Goal: Task Accomplishment & Management: Complete application form

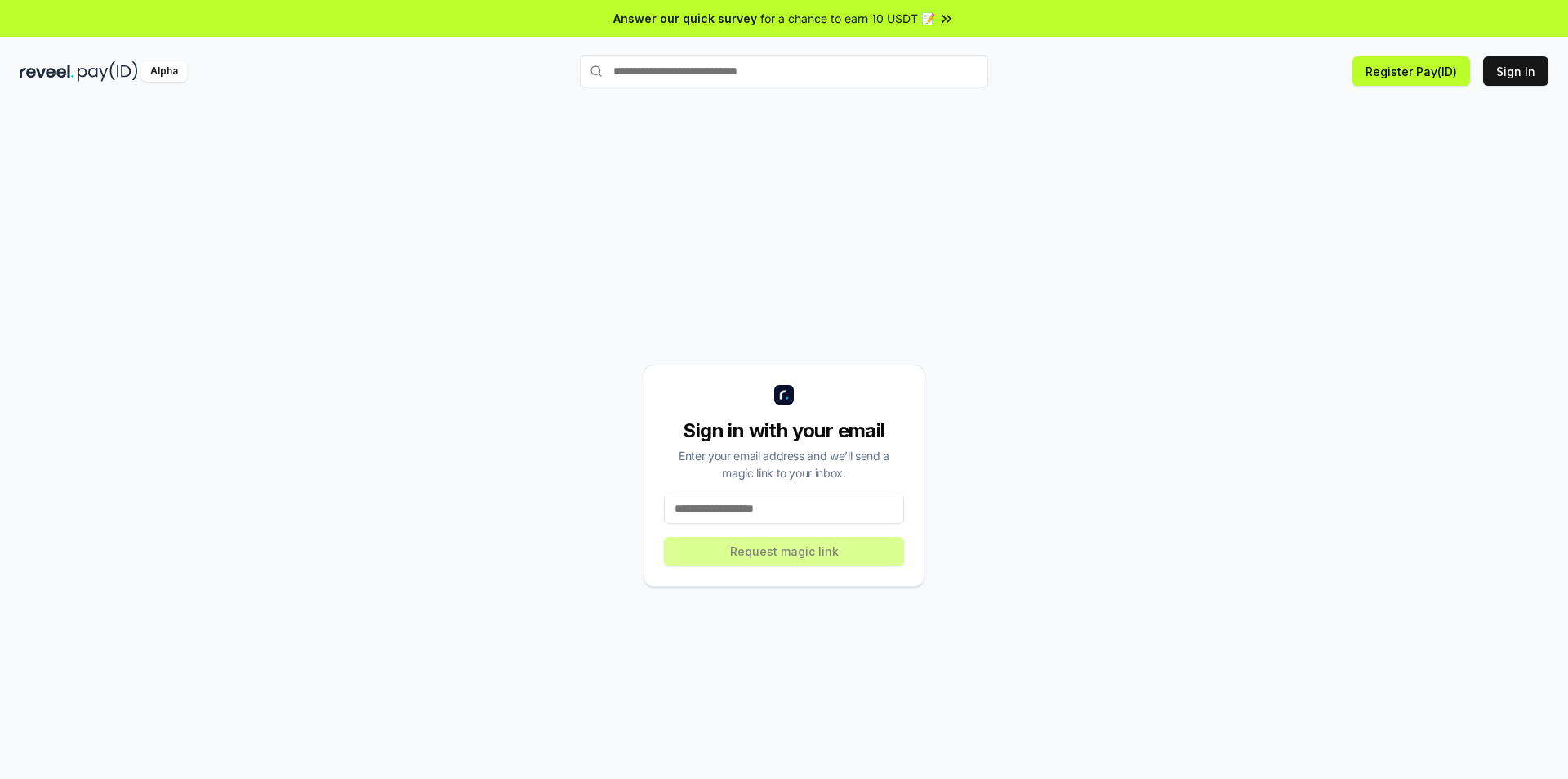
click at [745, 508] on input at bounding box center [784, 509] width 240 height 29
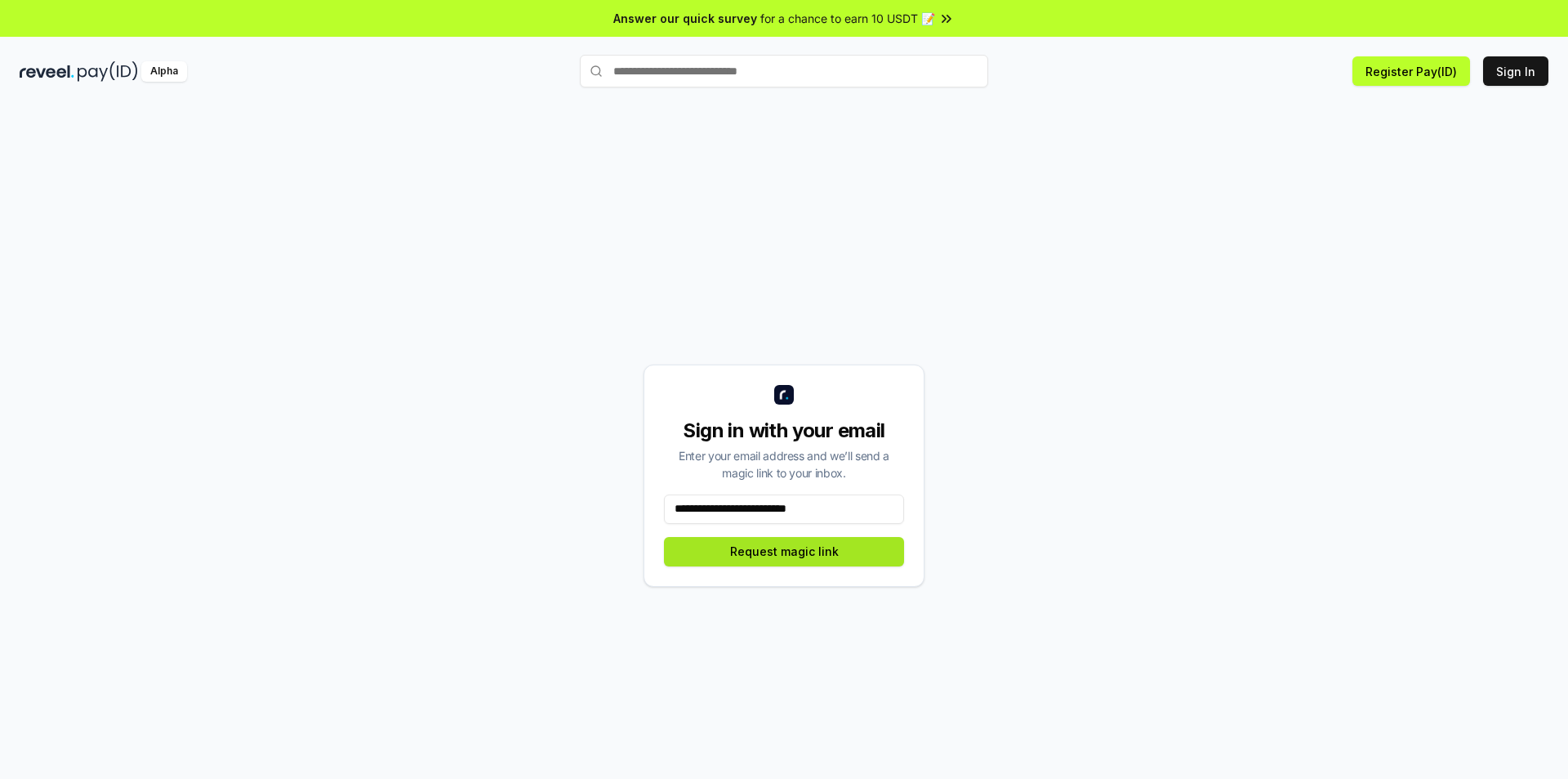
type input "**********"
click at [829, 546] on button "Request magic link" at bounding box center [784, 551] width 240 height 29
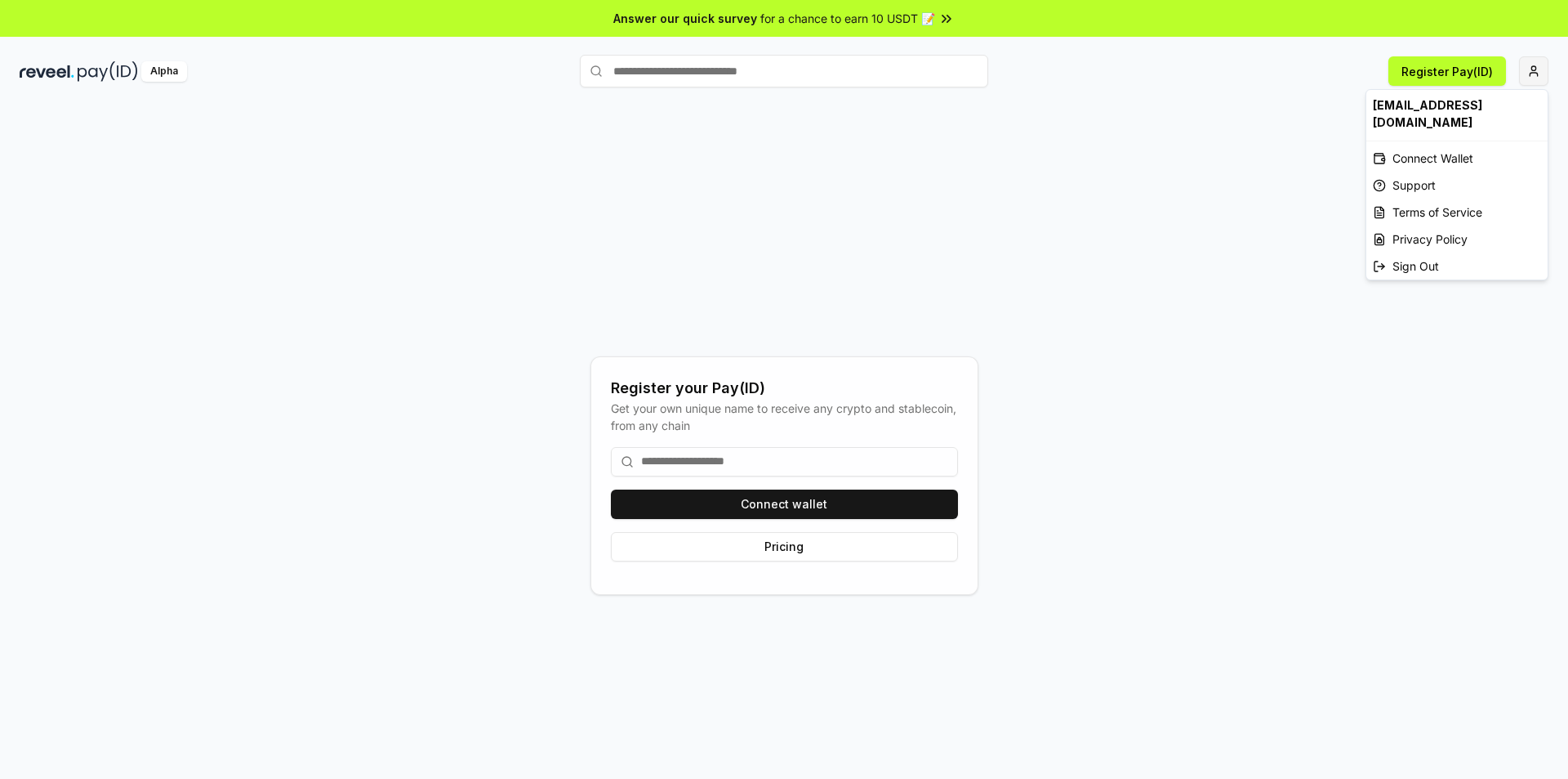
click at [1538, 74] on html "Answer our quick survey for a chance to earn 10 USDT 📝 Alpha Register Pay(ID) R…" at bounding box center [784, 389] width 1568 height 779
click at [748, 458] on html "Answer our quick survey for a chance to earn 10 USDT 📝 Alpha Register Pay(ID) R…" at bounding box center [784, 389] width 1568 height 779
click at [715, 458] on input at bounding box center [784, 462] width 347 height 29
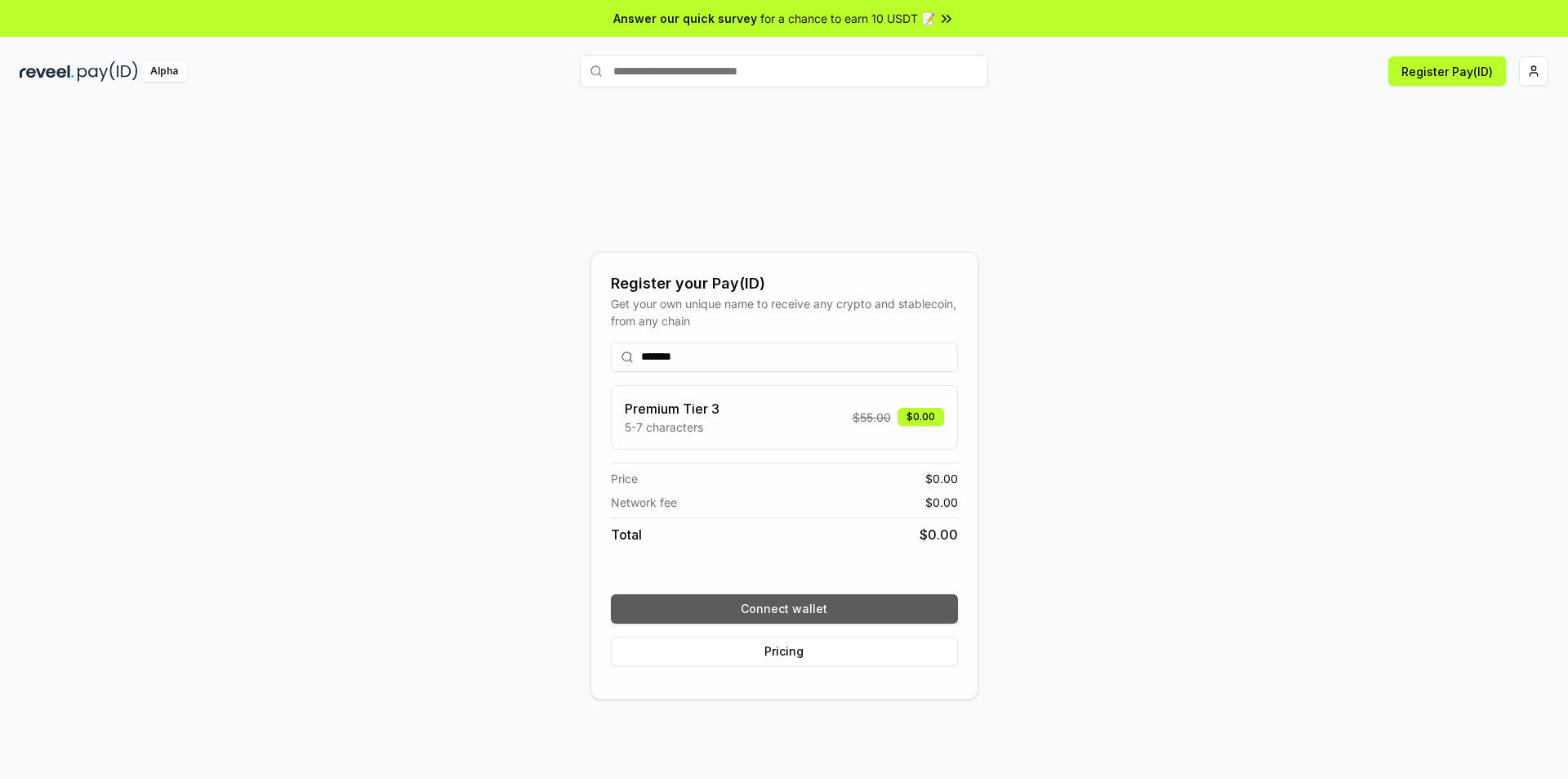
type input "*******"
click at [771, 599] on button "Connect wallet" at bounding box center [784, 608] width 347 height 29
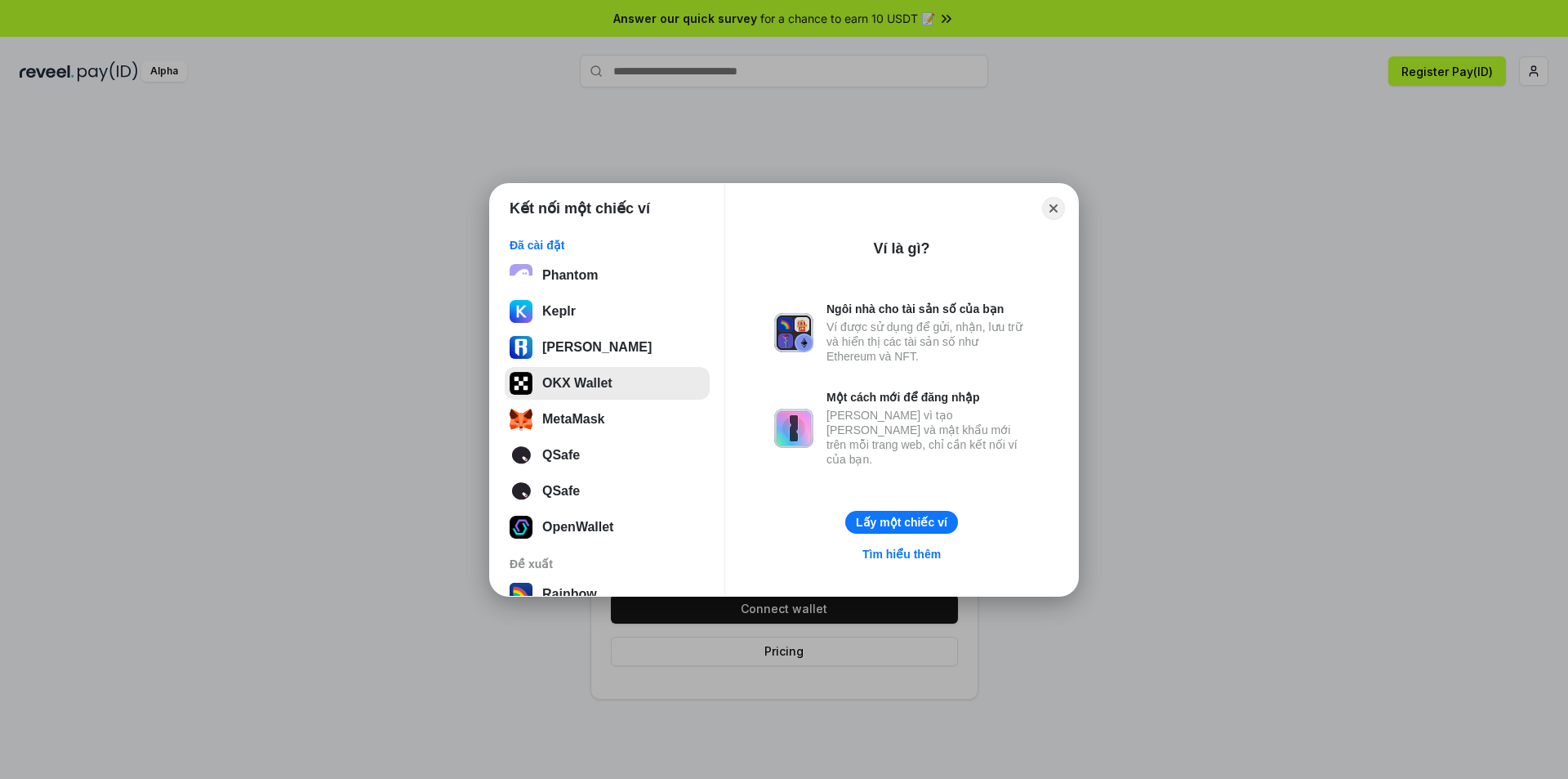
click at [604, 380] on button "OKX Wallet" at bounding box center [606, 383] width 205 height 33
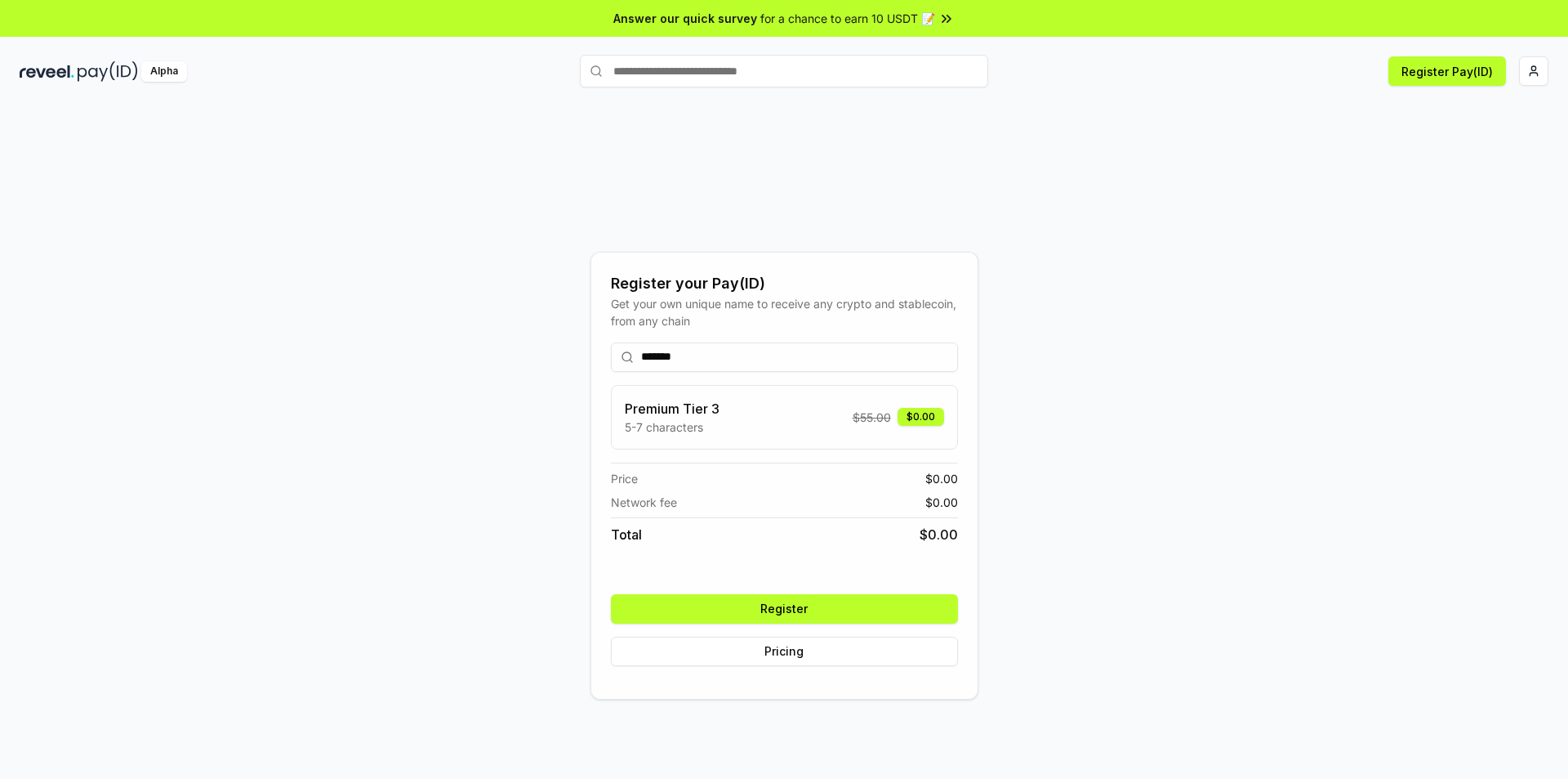
click at [796, 606] on button "Register" at bounding box center [784, 608] width 347 height 29
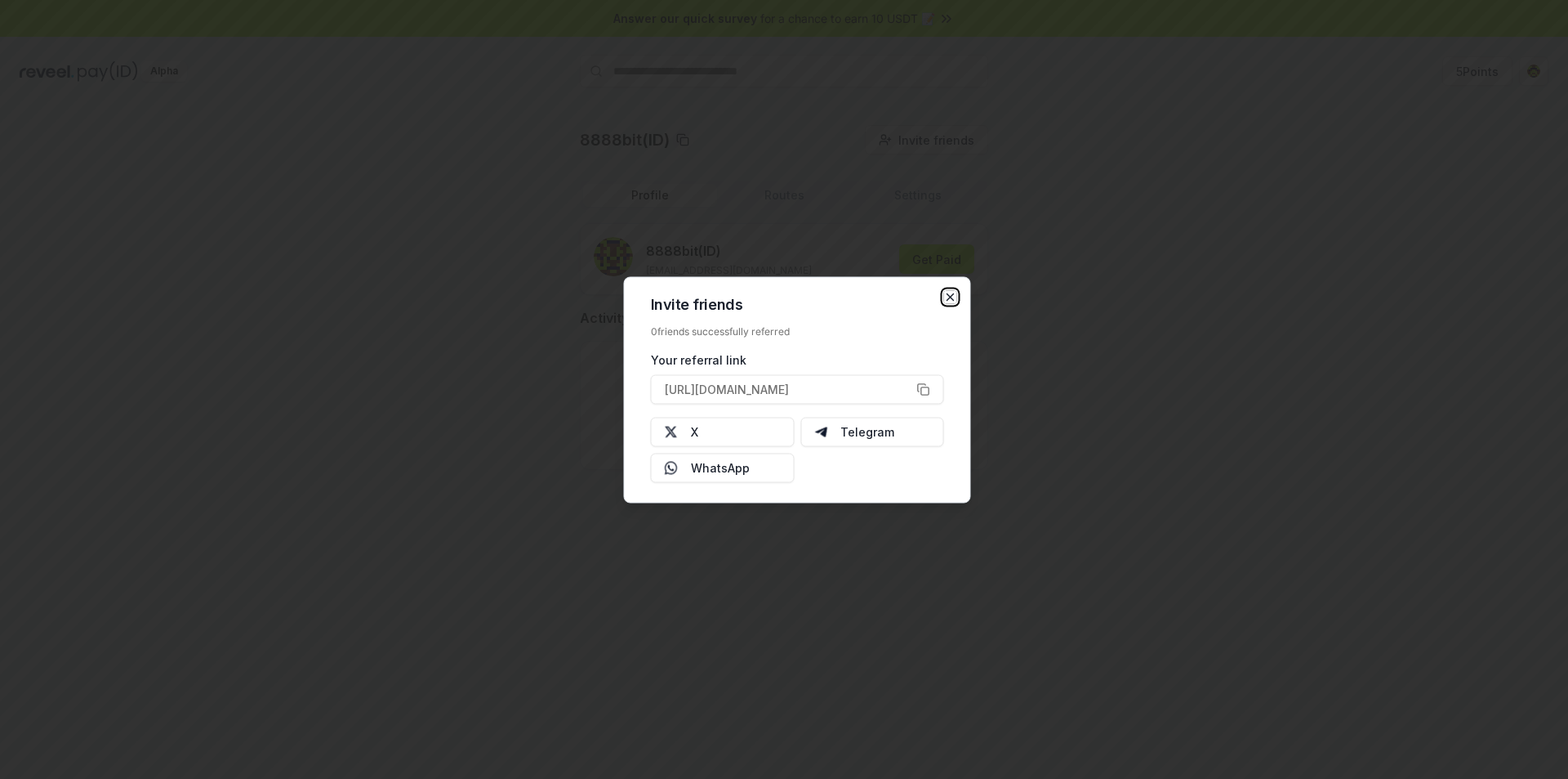
click at [950, 291] on icon "button" at bounding box center [950, 296] width 13 height 13
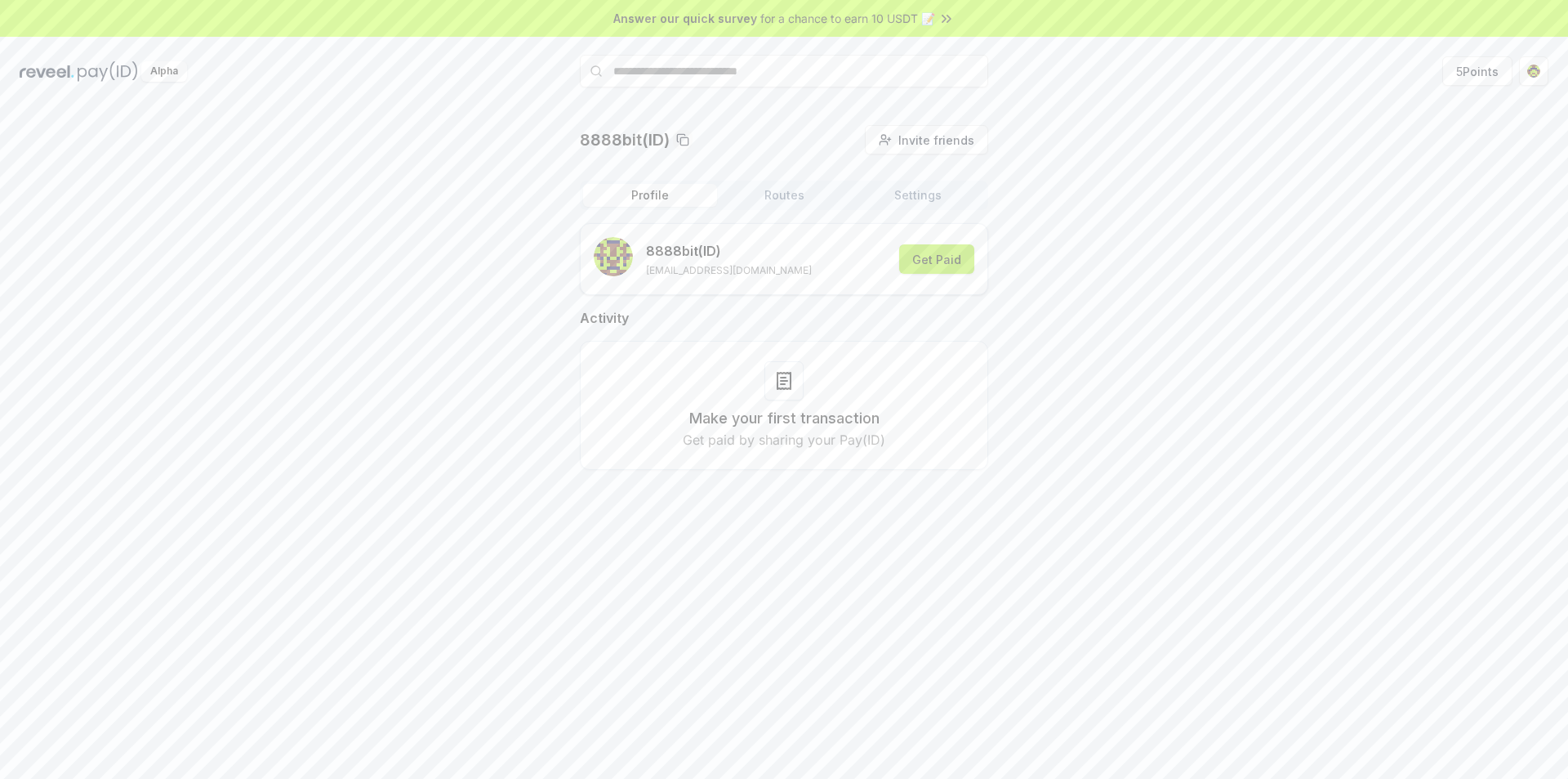
click at [959, 257] on button "Get Paid" at bounding box center [936, 259] width 75 height 29
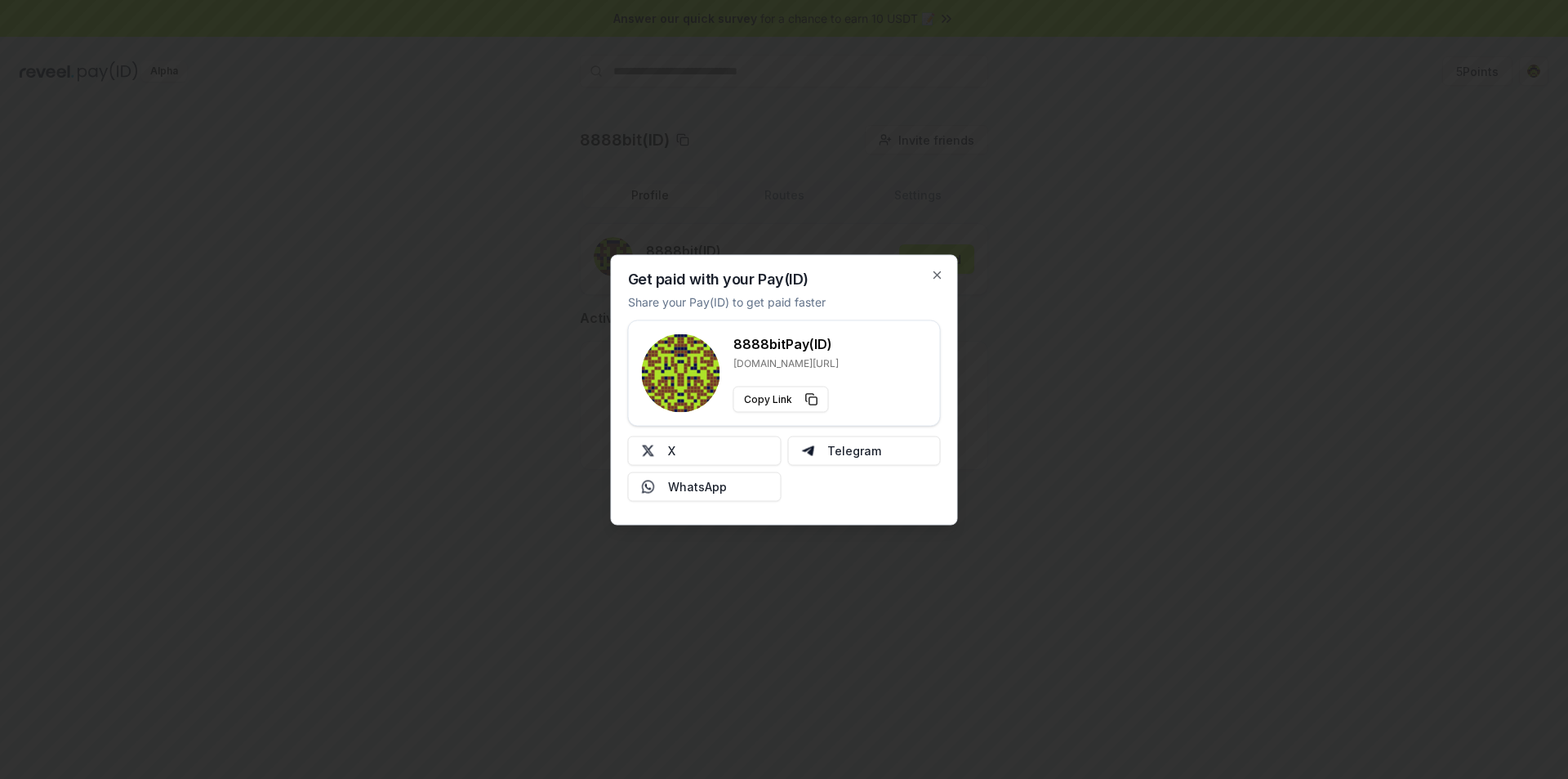
click at [1088, 339] on div at bounding box center [784, 389] width 1568 height 779
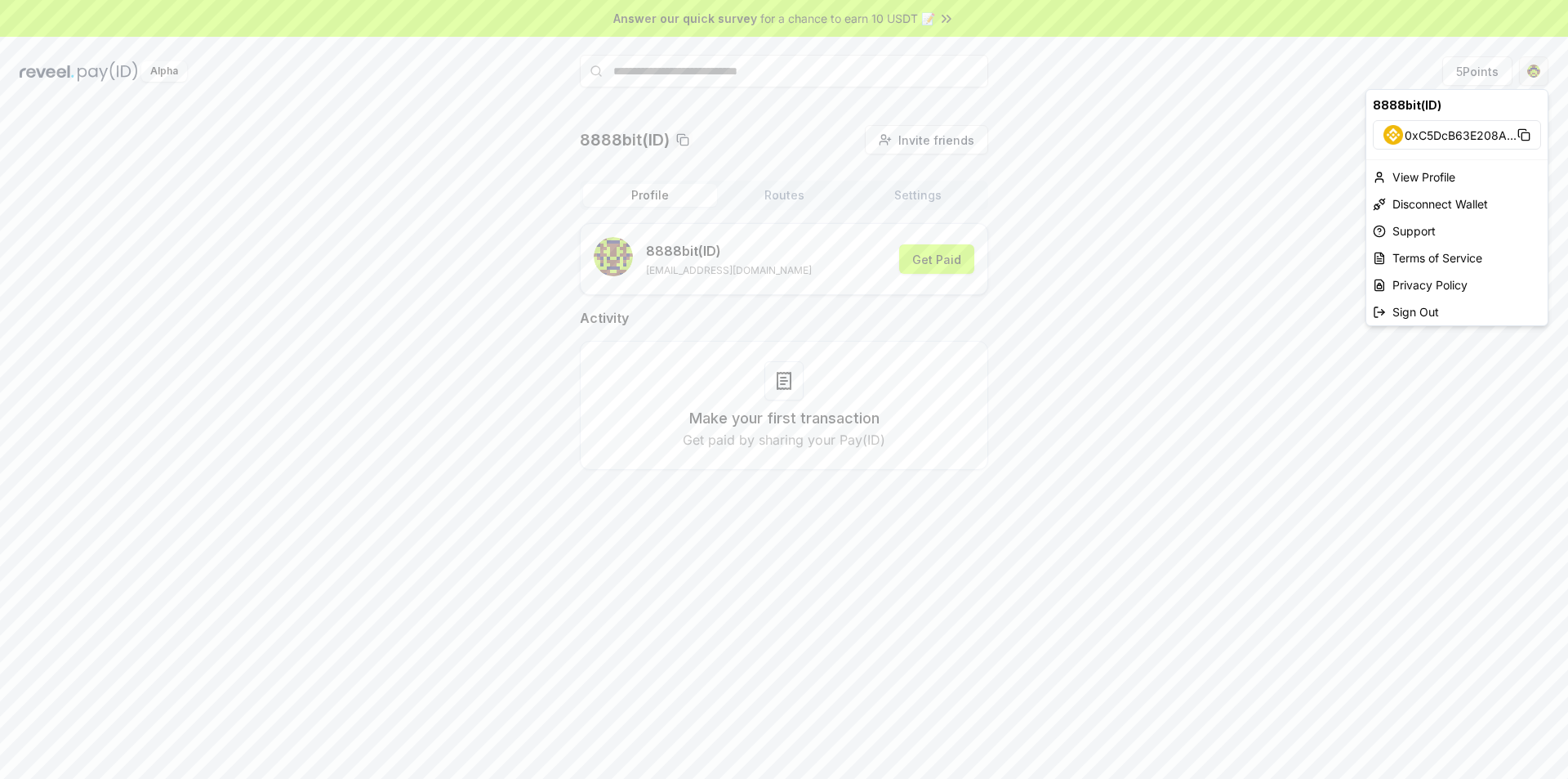
click at [1532, 70] on html "Answer our quick survey for a chance to earn 10 USDT 📝 Alpha 5 Points 8888bit(I…" at bounding box center [784, 389] width 1568 height 779
click at [1472, 179] on div "View Profile" at bounding box center [1456, 177] width 181 height 27
